Goal: Task Accomplishment & Management: Manage account settings

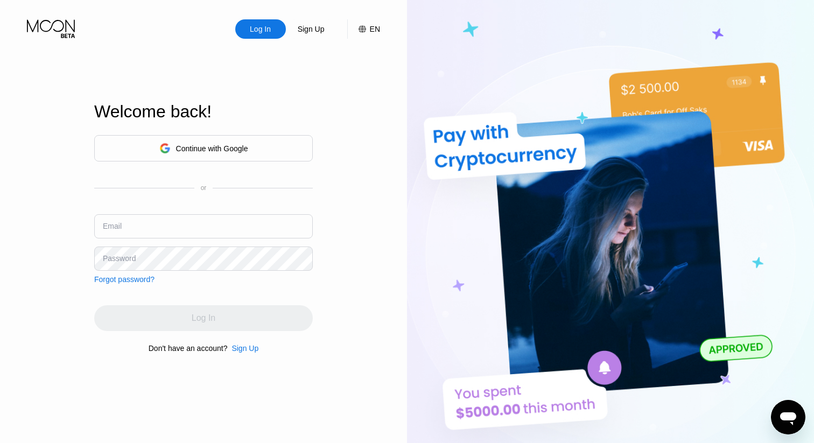
click at [161, 230] on input "text" at bounding box center [203, 226] width 219 height 24
type input "[EMAIL_ADDRESS][DOMAIN_NAME]"
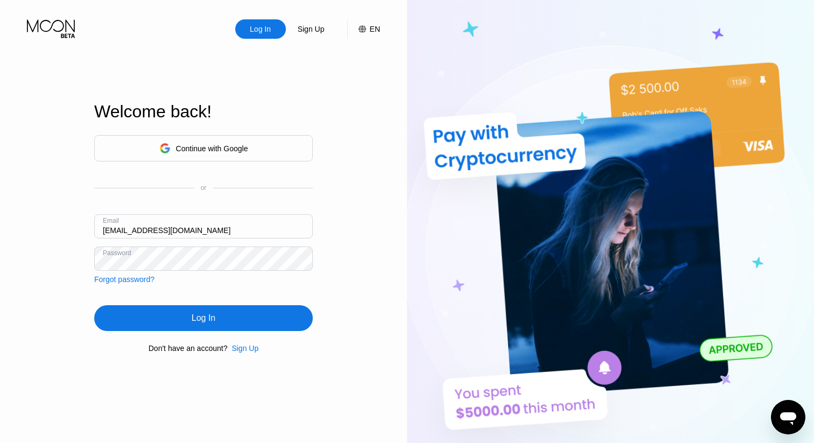
click at [201, 326] on div "Log In" at bounding box center [203, 318] width 219 height 26
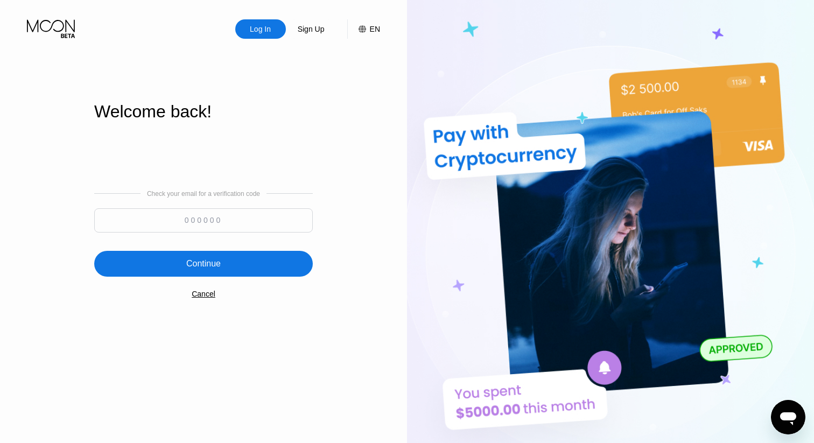
click at [239, 217] on input at bounding box center [203, 220] width 219 height 24
paste input "847442"
type input "847442"
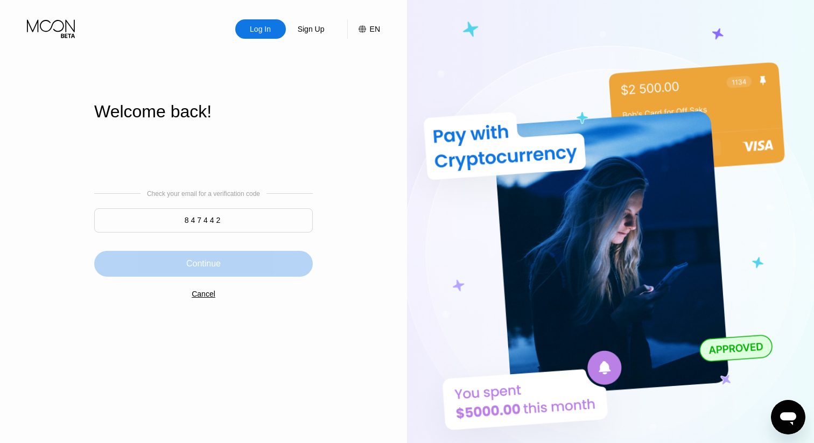
click at [214, 262] on div "Continue" at bounding box center [203, 263] width 34 height 11
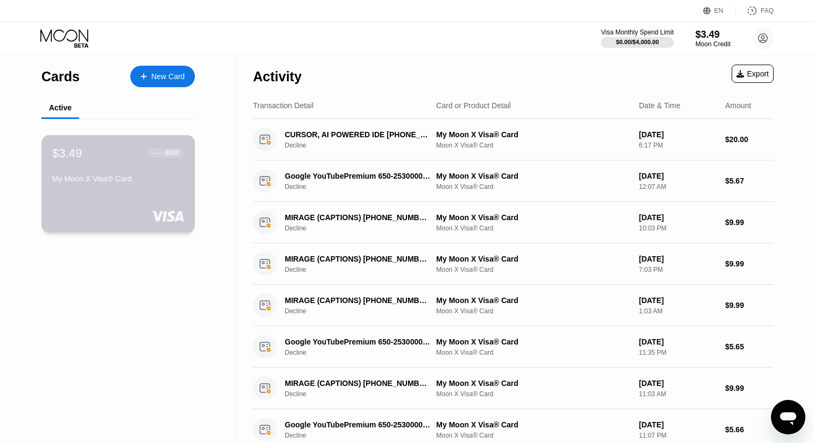
click at [166, 156] on div "8888" at bounding box center [172, 153] width 15 height 8
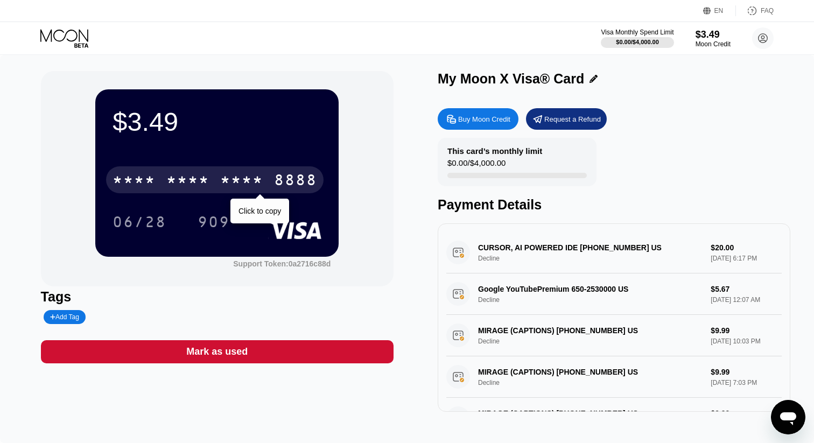
click at [297, 184] on div "8888" at bounding box center [295, 181] width 43 height 17
